Goal: Information Seeking & Learning: Learn about a topic

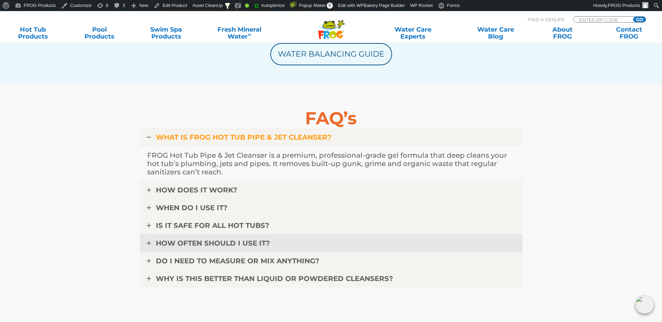
scroll to position [2200, 0]
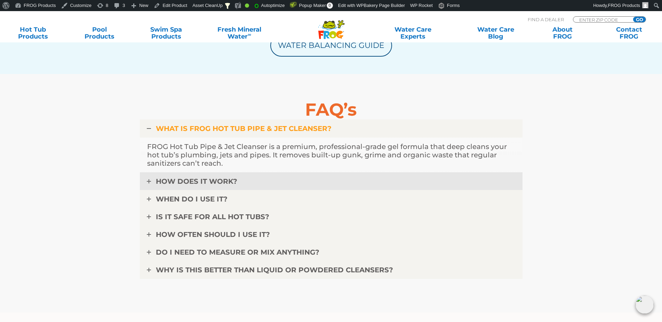
click at [193, 180] on span "HOW DOES IT WORK?" at bounding box center [196, 181] width 81 height 8
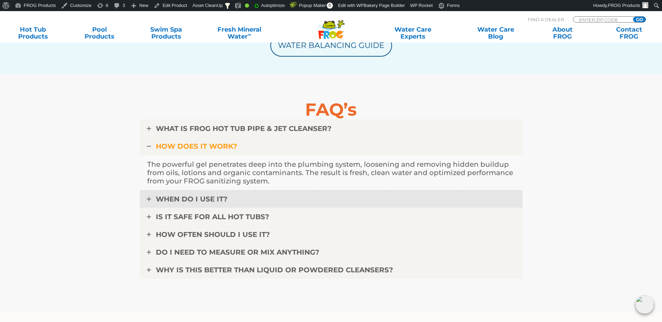
click at [191, 199] on span "WHEN DO I USE IT?" at bounding box center [192, 199] width 72 height 8
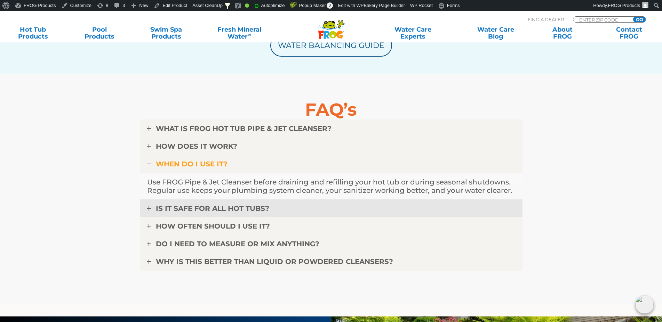
click at [194, 209] on span "IS IT SAFE FOR ALL HOT TUBS?" at bounding box center [212, 209] width 113 height 8
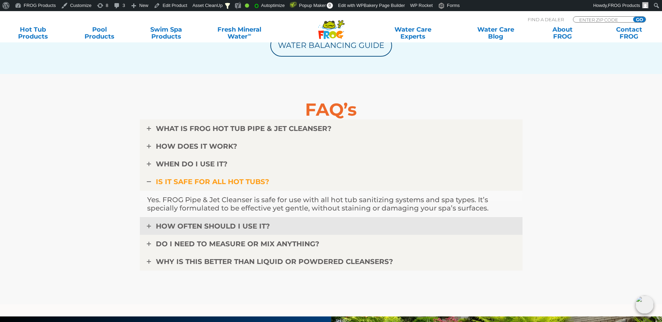
click at [195, 223] on span "HOW OFTEN SHOULD I USE IT?" at bounding box center [213, 226] width 114 height 8
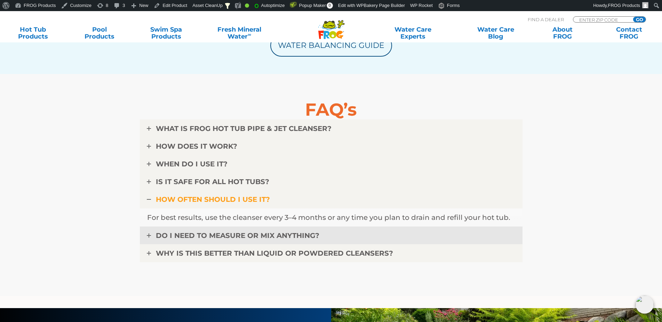
click at [197, 236] on span "DO I NEED TO MEASURE OR MIX ANYTHING?" at bounding box center [238, 236] width 164 height 8
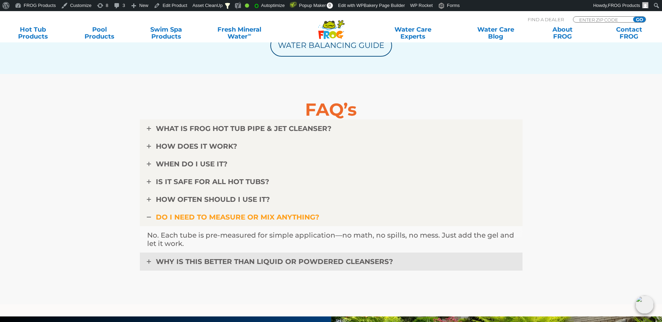
click at [212, 264] on span "WHY IS THIS BETTER THAN LIQUID OR POWDERED CLEANSERS?" at bounding box center [274, 262] width 237 height 8
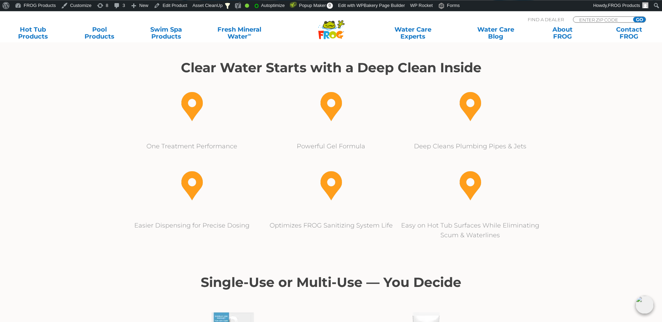
scroll to position [248, 0]
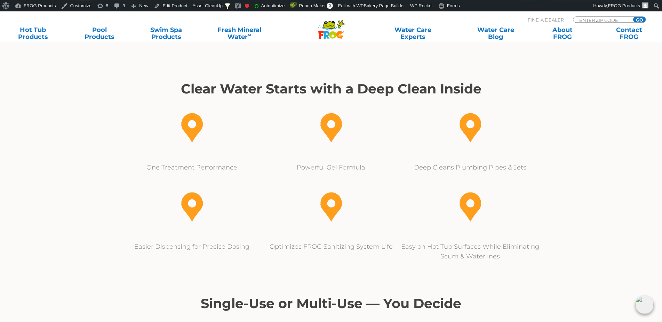
scroll to position [284, 0]
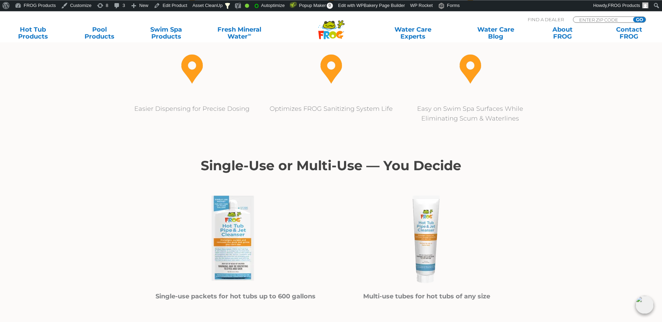
scroll to position [390, 0]
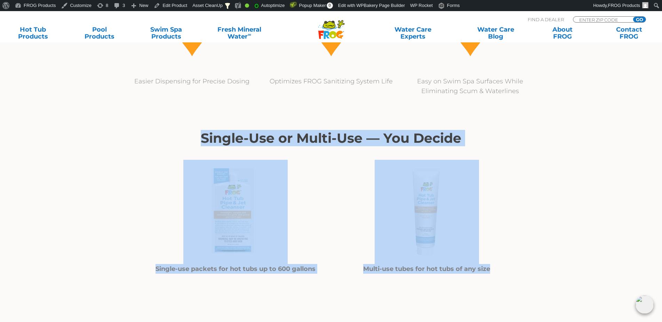
drag, startPoint x: 199, startPoint y: 134, endPoint x: 505, endPoint y: 270, distance: 334.9
click at [505, 270] on div "Single-Use or Multi-Use — You Decide Single-use packets for hot tubs up to 600 …" at bounding box center [331, 207] width 383 height 152
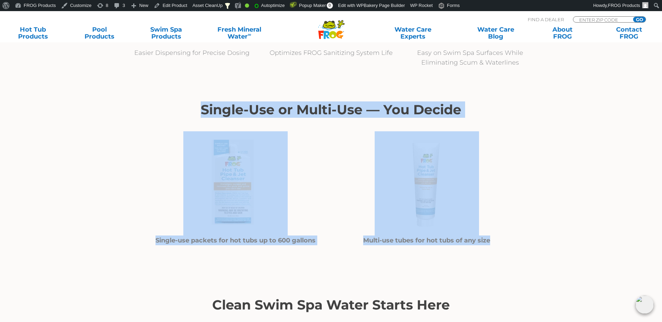
scroll to position [319, 0]
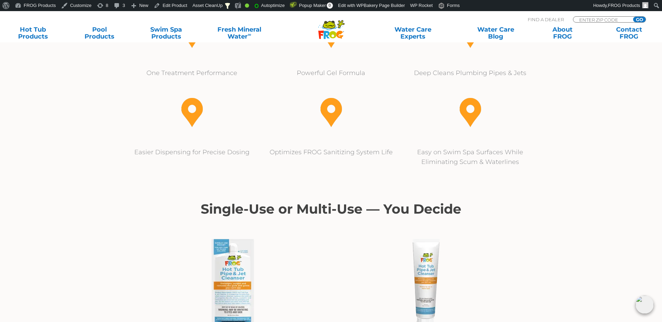
click at [342, 199] on div "Single-Use or Multi-Use — You Decide Single-use packets for hot tubs up to 600 …" at bounding box center [330, 277] width 417 height 187
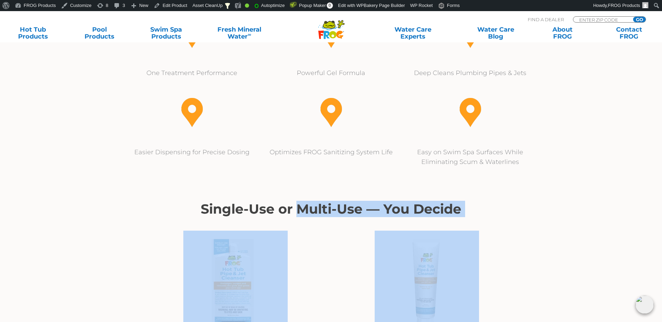
drag, startPoint x: 298, startPoint y: 211, endPoint x: 345, endPoint y: 226, distance: 49.4
click at [345, 226] on div "Single-Use or Multi-Use — You Decide Single-use packets for hot tubs up to 600 …" at bounding box center [331, 278] width 383 height 152
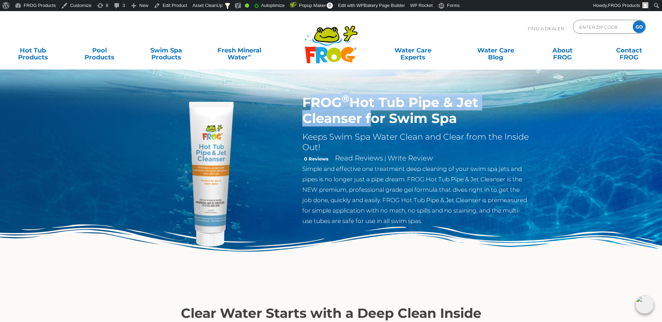
drag, startPoint x: 307, startPoint y: 102, endPoint x: 366, endPoint y: 117, distance: 60.8
click at [366, 117] on h1 "FROG ® Hot Tub Pipe & Jet Cleanser for Swim Spa" at bounding box center [415, 111] width 227 height 32
click at [364, 118] on h1 "FROG ® Hot Tub Pipe & Jet Cleanser for Swim Spa" at bounding box center [415, 111] width 227 height 32
drag, startPoint x: 363, startPoint y: 118, endPoint x: 316, endPoint y: 109, distance: 47.9
click at [316, 109] on h1 "FROG ® Hot Tub Pipe & Jet Cleanser for Swim Spa" at bounding box center [415, 111] width 227 height 32
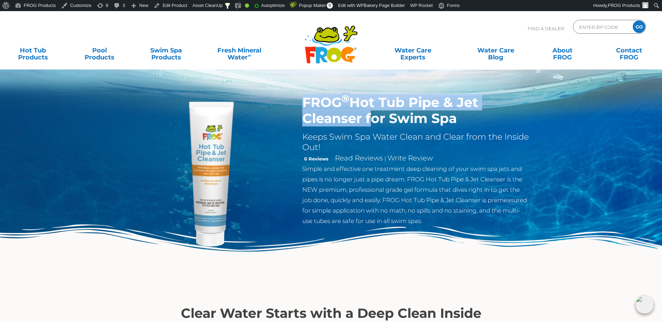
copy h1 "FROG ® Hot Tub Pipe & Jet Cleanser"
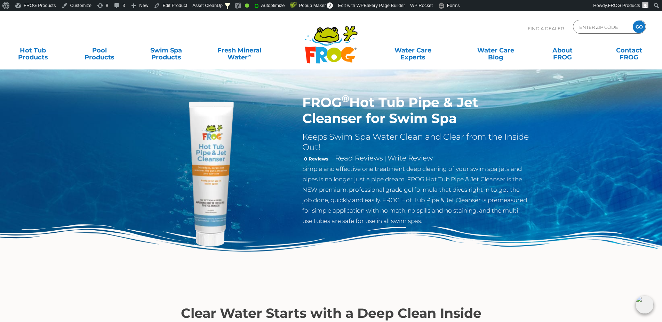
click at [349, 222] on p "Simple and effective one treatment deep cleaning of your swim spa jets and pipe…" at bounding box center [415, 195] width 227 height 63
click at [330, 221] on p "Simple and effective one treatment deep cleaning of your swim spa jets and pipe…" at bounding box center [415, 195] width 227 height 63
drag, startPoint x: 330, startPoint y: 221, endPoint x: 462, endPoint y: 223, distance: 131.5
click at [462, 223] on p "Simple and effective one treatment deep cleaning of your swim spa jets and pipe…" at bounding box center [415, 195] width 227 height 63
copy p "multi-use tubes are safe for use in all swim spas"
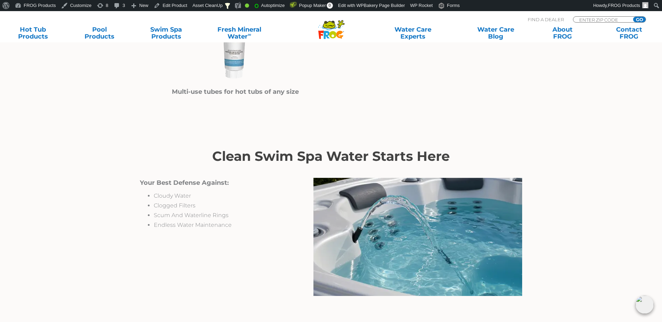
scroll to position [426, 0]
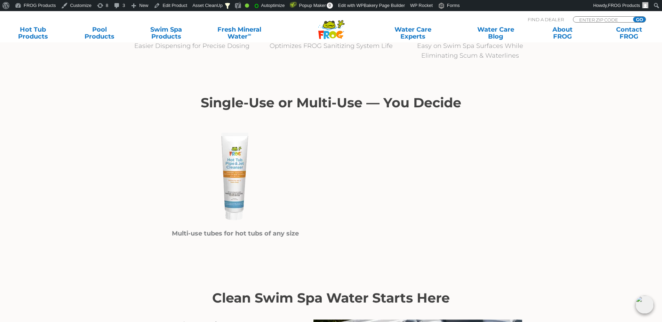
click at [326, 109] on h2 "Single-Use or Multi-Use — You Decide" at bounding box center [331, 102] width 383 height 15
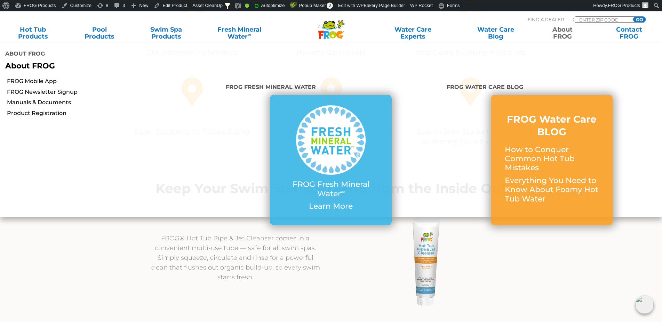
scroll to position [355, 0]
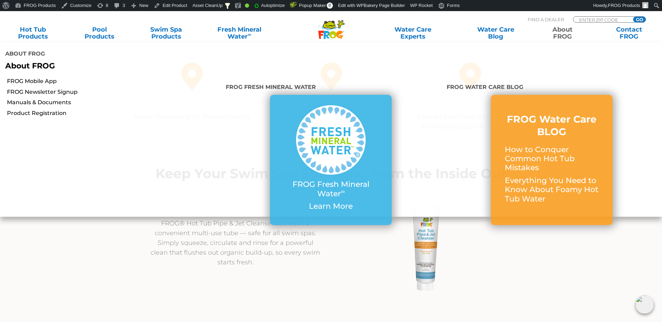
click at [336, 296] on div at bounding box center [426, 248] width 191 height 104
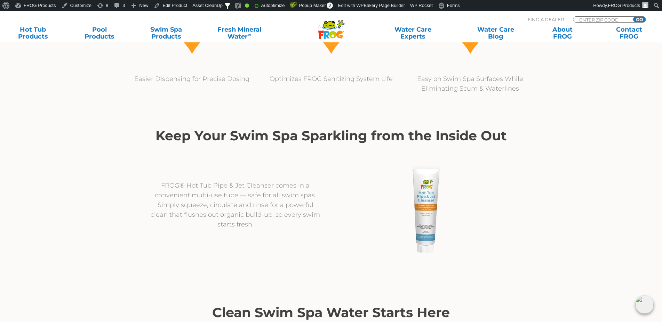
scroll to position [426, 0]
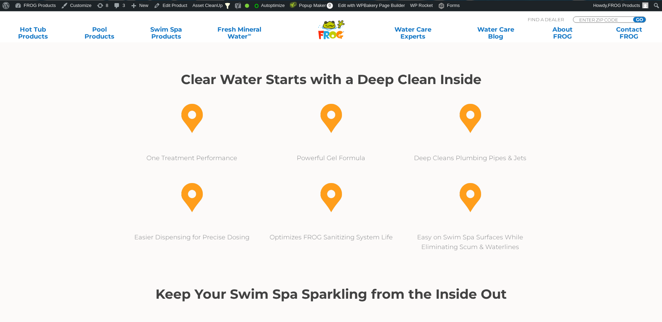
scroll to position [355, 0]
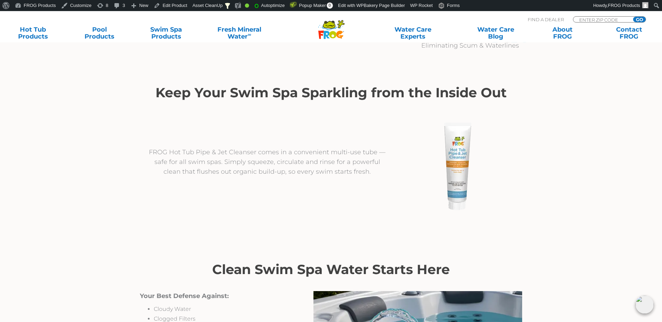
scroll to position [461, 0]
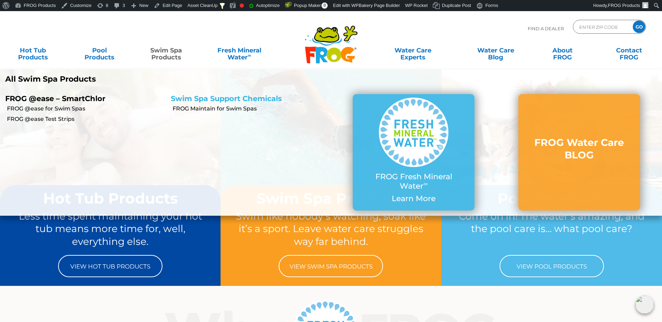
click at [213, 98] on link "Swim Spa Support Chemicals" at bounding box center [226, 98] width 111 height 9
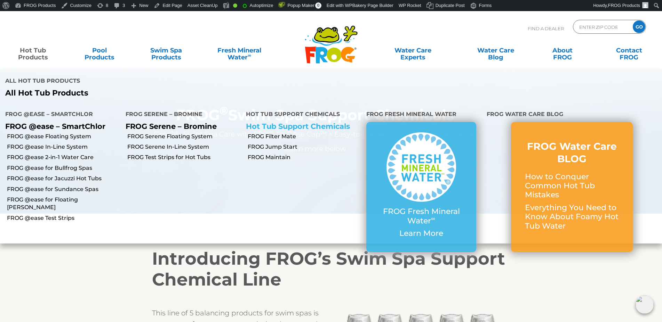
click at [274, 124] on link "Hot Tub Support Chemicals" at bounding box center [298, 126] width 104 height 9
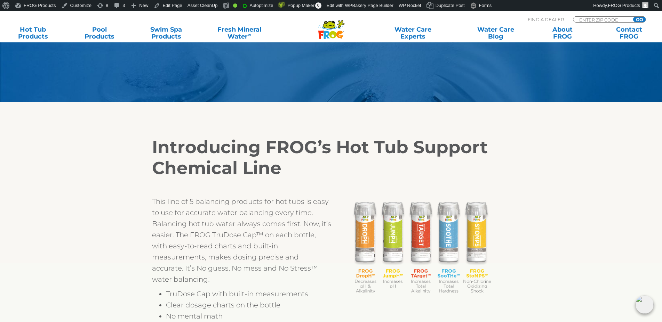
scroll to position [142, 0]
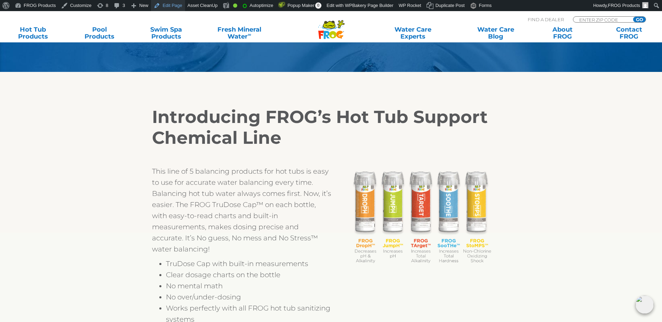
click at [170, 5] on link "Edit Page" at bounding box center [168, 5] width 34 height 11
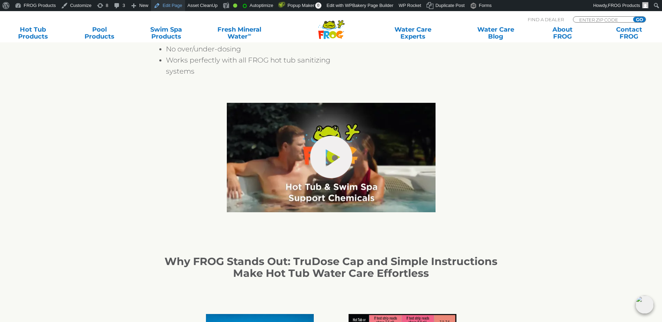
scroll to position [640, 0]
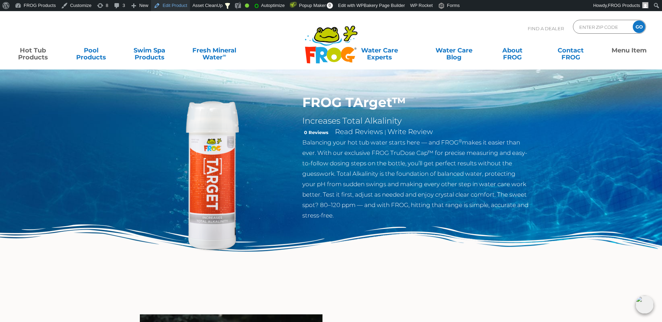
click at [165, 6] on link "Edit Product" at bounding box center [170, 5] width 39 height 11
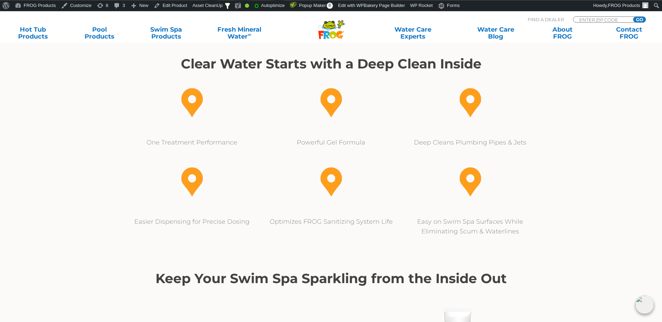
scroll to position [213, 0]
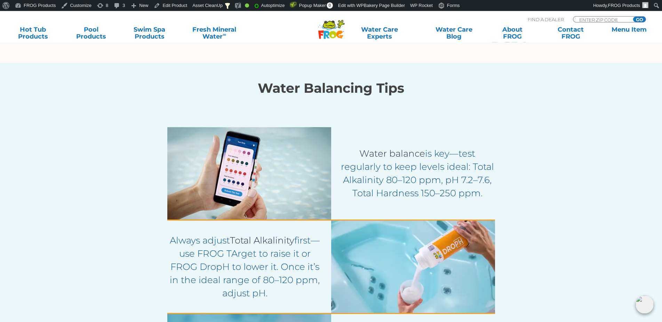
scroll to position [1668, 0]
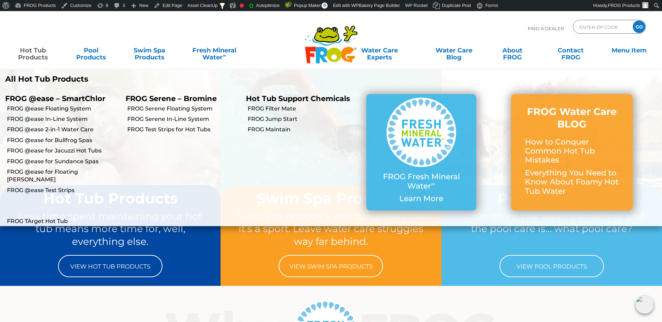
click at [30, 53] on link "Hot Tub Products" at bounding box center [33, 50] width 52 height 14
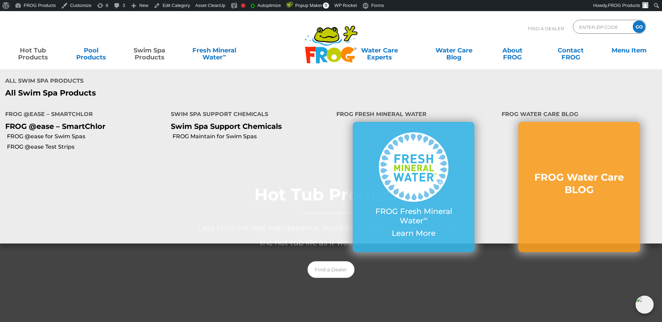
click at [145, 56] on link "Swim Spa Products" at bounding box center [150, 50] width 52 height 14
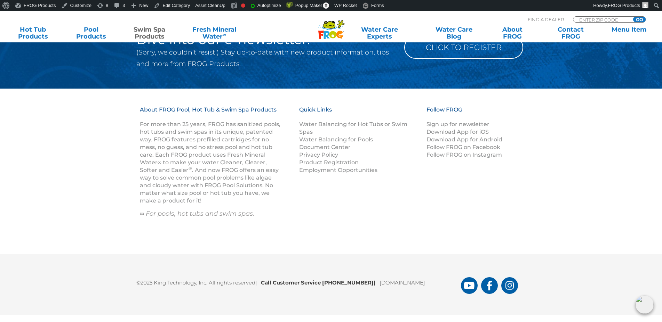
scroll to position [1109, 0]
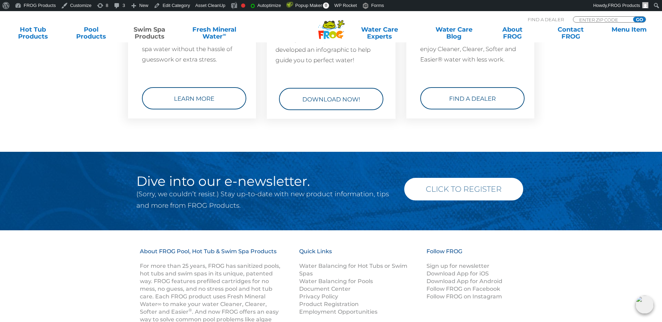
click at [464, 183] on link "Click to Register" at bounding box center [463, 189] width 119 height 23
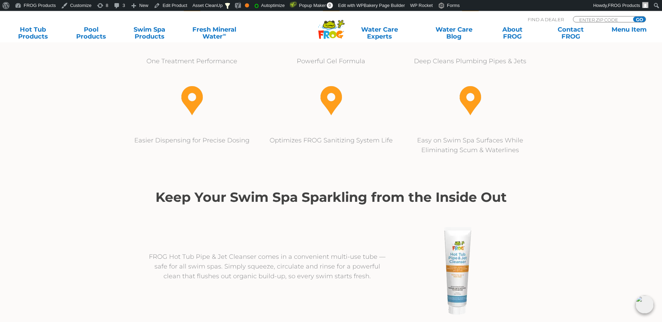
scroll to position [390, 0]
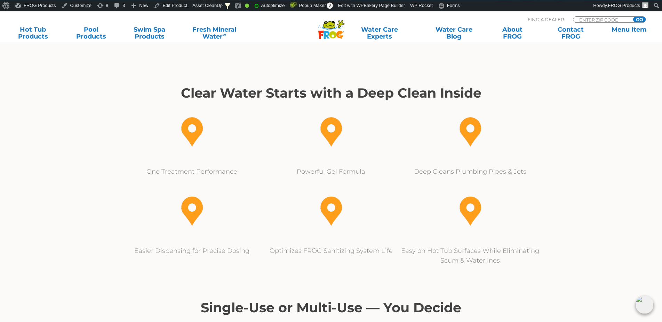
scroll to position [284, 0]
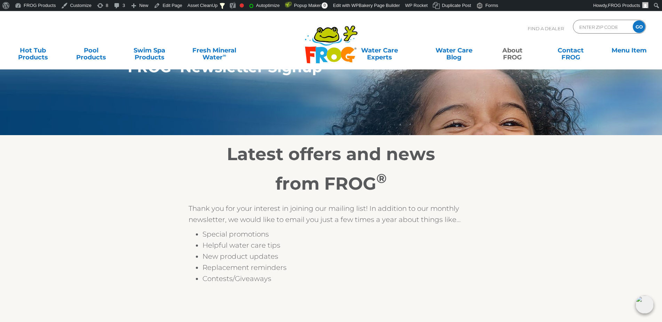
scroll to position [35, 0]
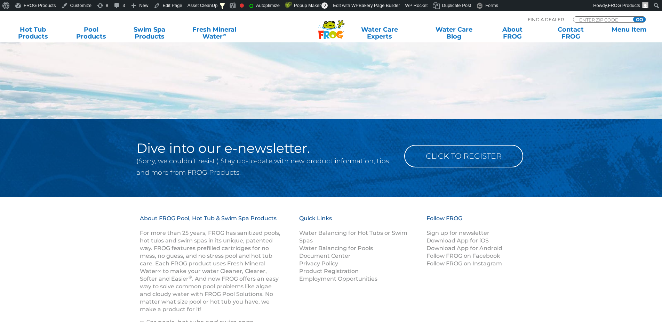
scroll to position [817, 0]
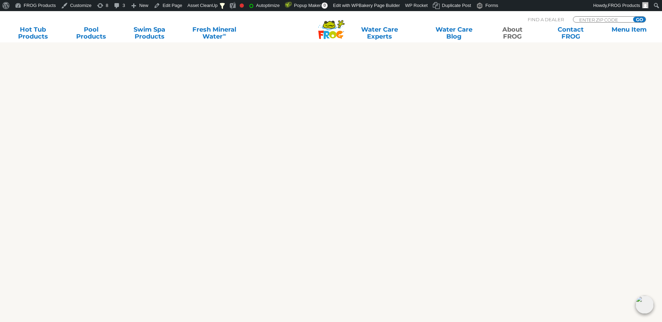
scroll to position [355, 0]
click at [168, 7] on link "Edit Page" at bounding box center [168, 5] width 34 height 11
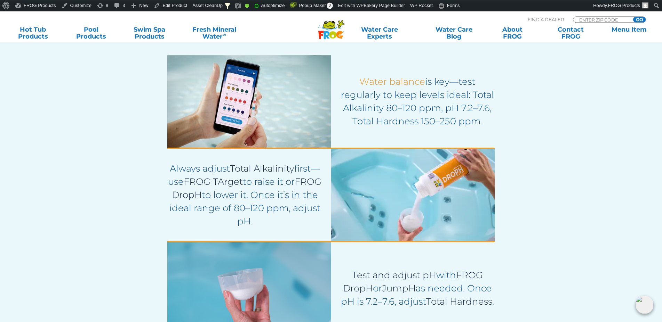
scroll to position [1703, 0]
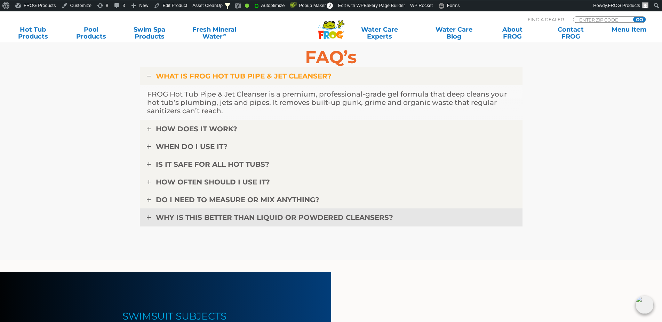
scroll to position [2236, 0]
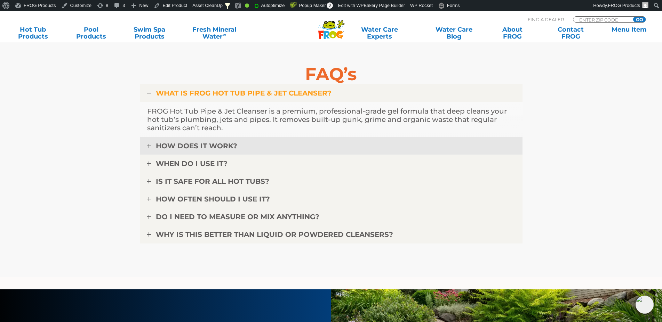
click at [151, 149] on link "HOW DOES IT WORK?" at bounding box center [331, 146] width 383 height 18
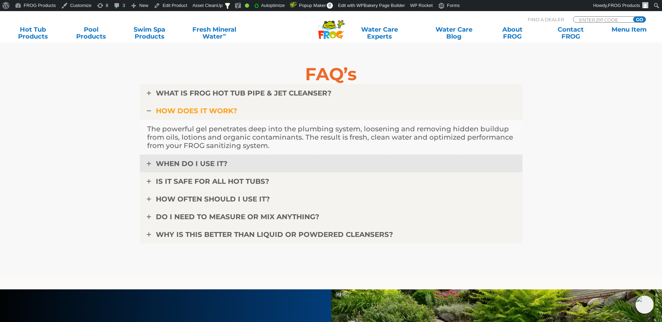
click at [150, 167] on link "WHEN DO I USE IT?" at bounding box center [331, 164] width 383 height 18
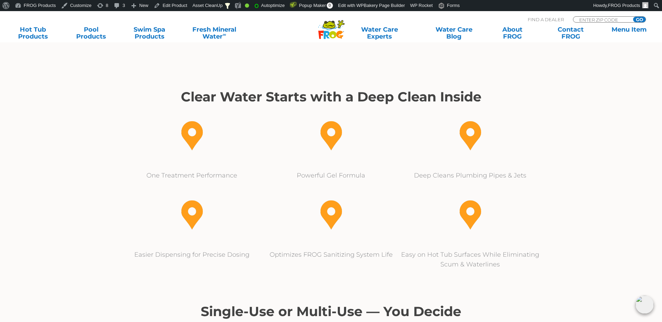
scroll to position [359, 0]
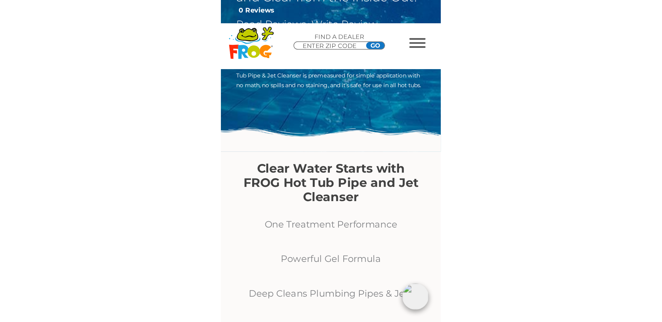
scroll to position [248, 0]
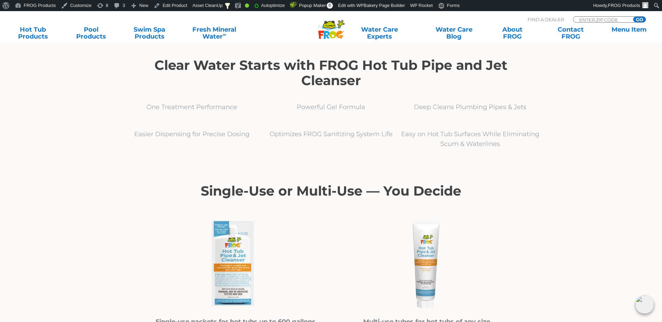
click at [364, 80] on h2 "Clear Water Starts with FROG Hot Tub Pipe and Jet Cleanser" at bounding box center [331, 73] width 383 height 31
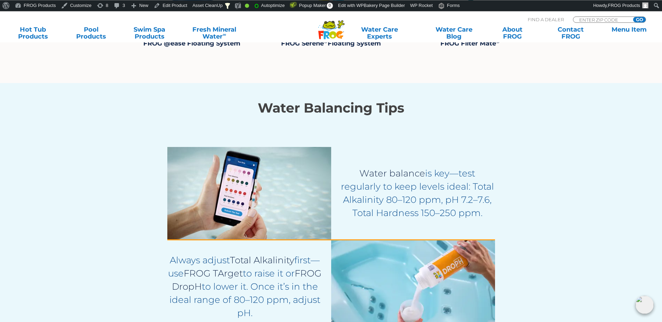
scroll to position [1632, 0]
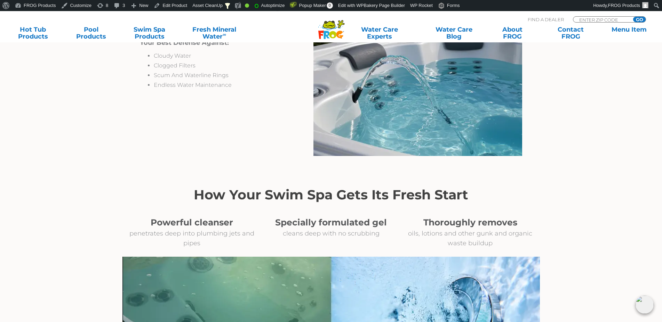
scroll to position [603, 0]
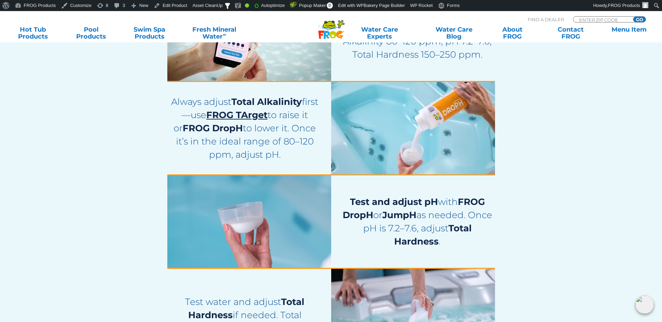
scroll to position [1632, 0]
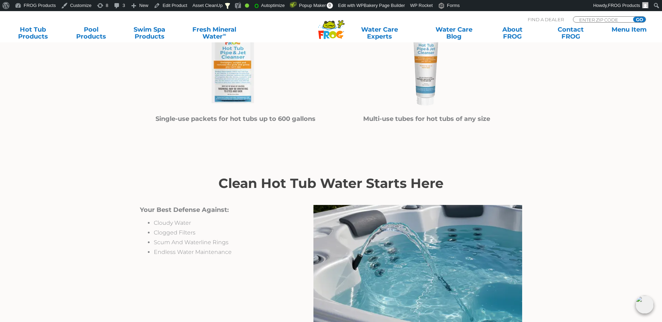
scroll to position [457, 0]
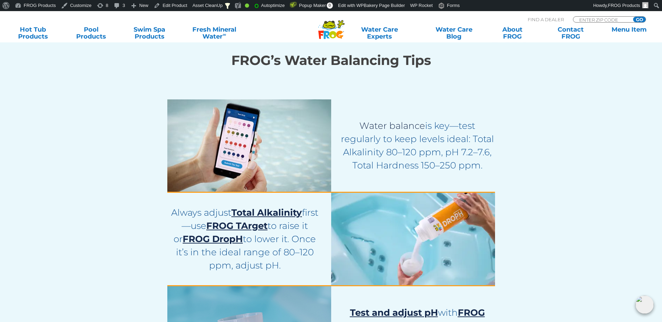
scroll to position [1526, 0]
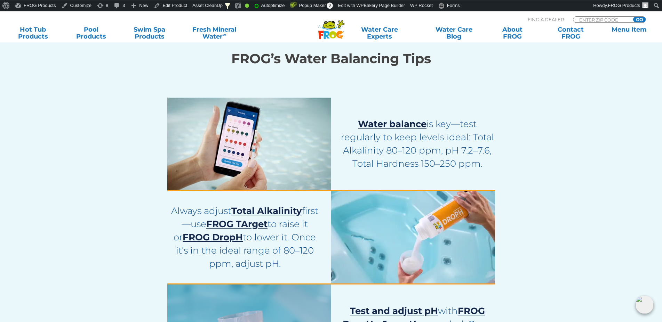
scroll to position [1561, 0]
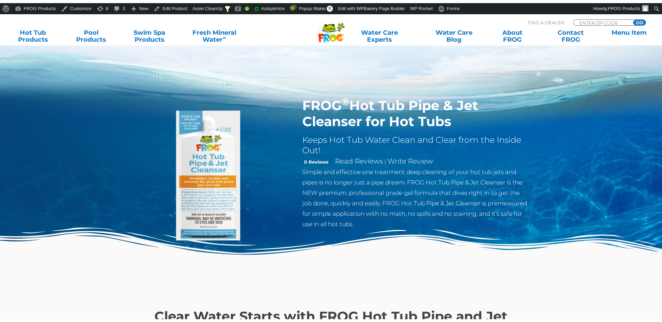
scroll to position [177, 0]
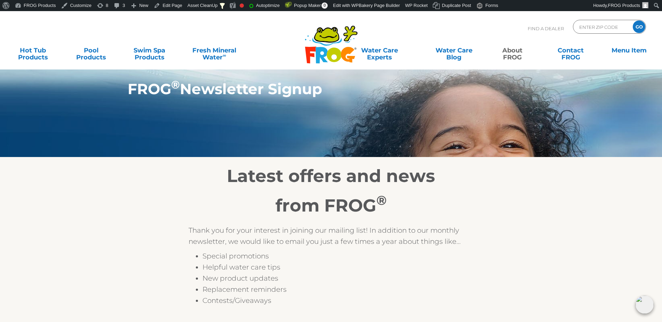
scroll to position [35, 0]
